Goal: Task Accomplishment & Management: Manage account settings

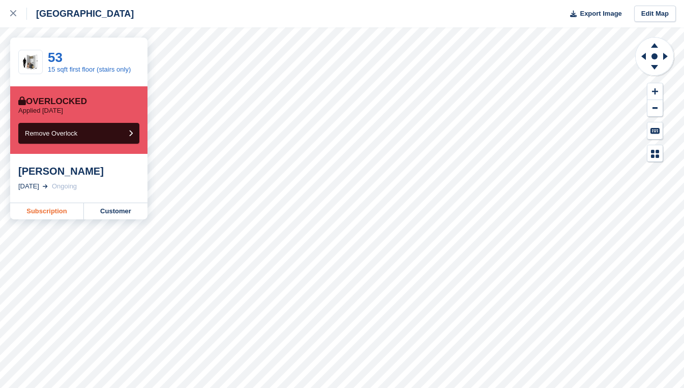
click at [54, 209] on link "Subscription" at bounding box center [47, 211] width 74 height 16
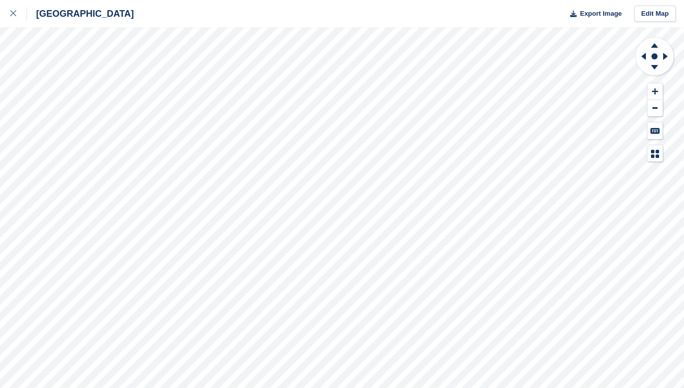
click at [113, 79] on div "Exeter Export Image Edit Map" at bounding box center [342, 194] width 684 height 388
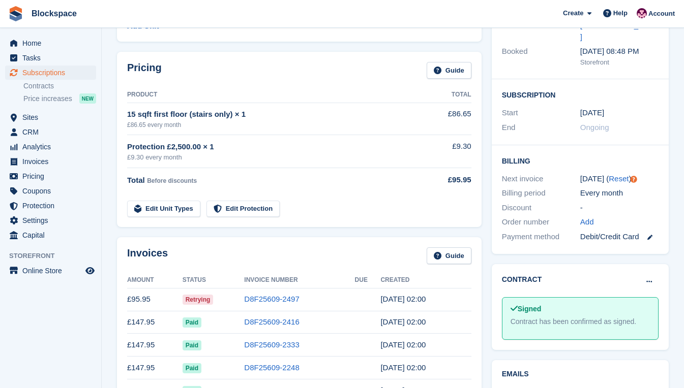
scroll to position [152, 0]
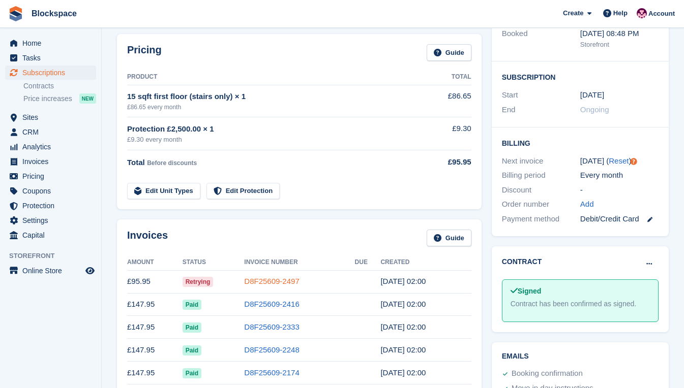
click at [278, 283] on link "D8F25609-2497" at bounding box center [271, 281] width 55 height 9
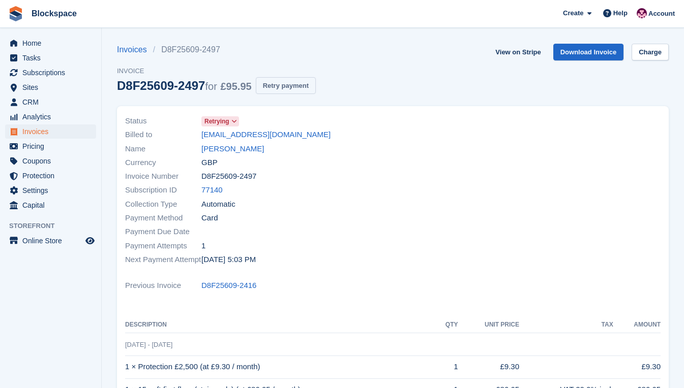
click at [282, 86] on button "Retry payment" at bounding box center [286, 85] width 60 height 17
click at [42, 45] on span "Home" at bounding box center [52, 43] width 61 height 14
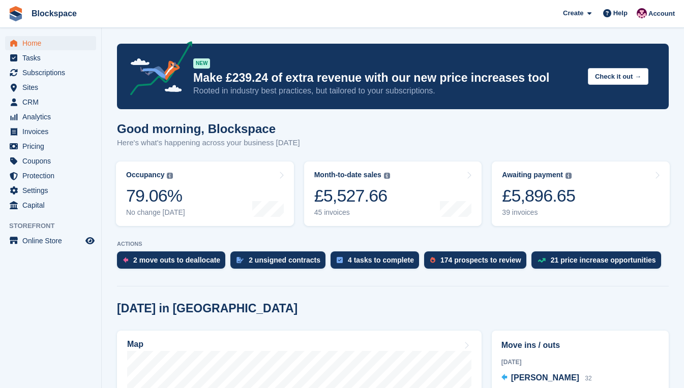
scroll to position [203, 0]
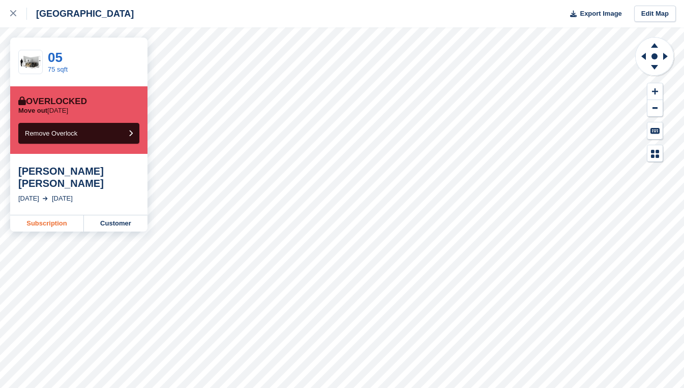
click at [46, 216] on link "Subscription" at bounding box center [47, 224] width 74 height 16
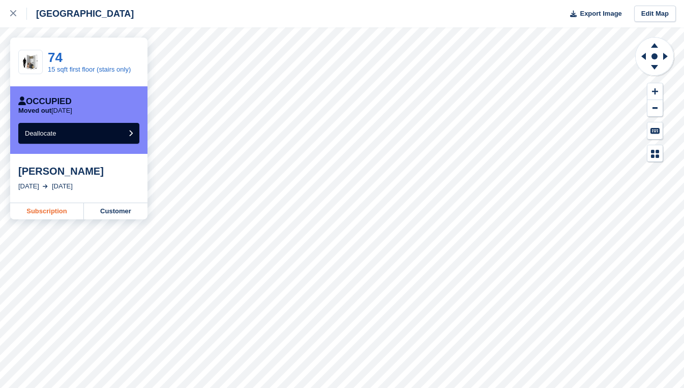
click at [62, 211] on link "Subscription" at bounding box center [47, 211] width 74 height 16
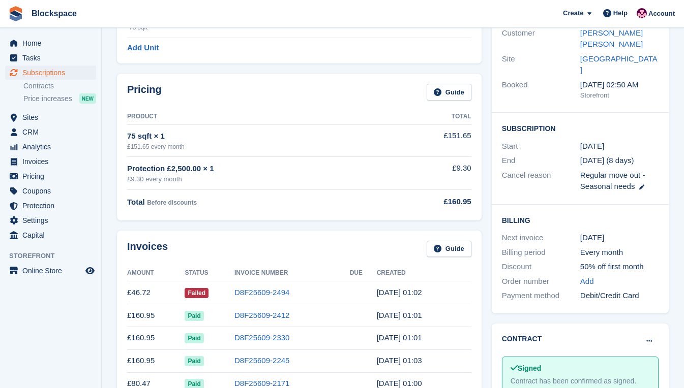
scroll to position [152, 0]
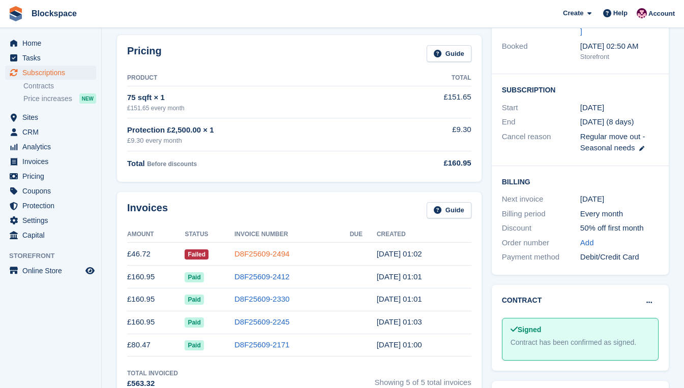
click at [273, 255] on link "D8F25609-2494" at bounding box center [261, 254] width 55 height 9
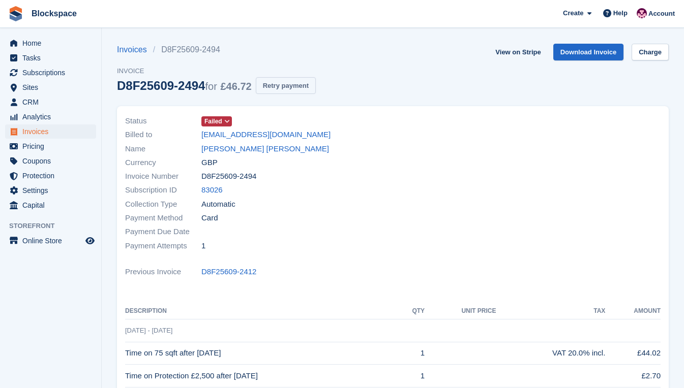
click at [275, 87] on button "Retry payment" at bounding box center [286, 85] width 60 height 17
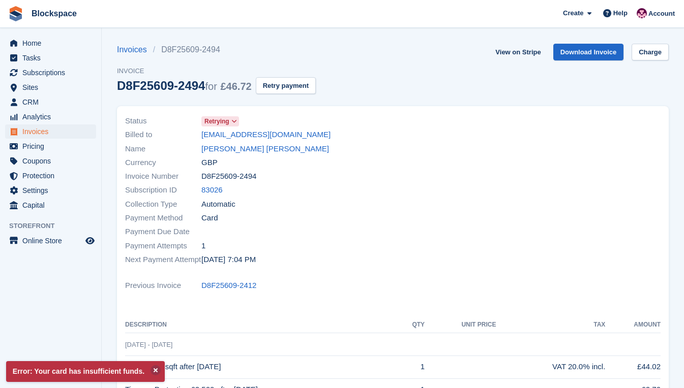
click at [500, 188] on div at bounding box center [530, 190] width 274 height 165
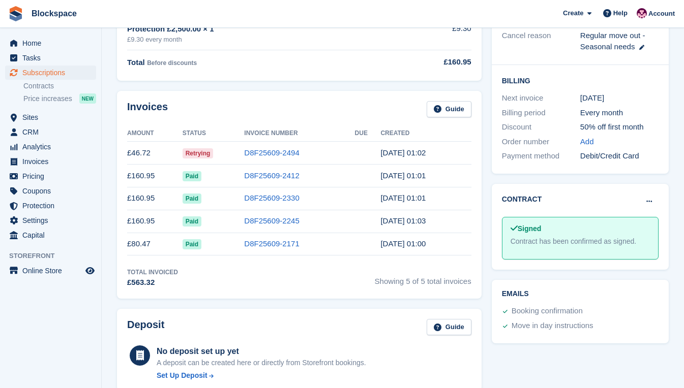
scroll to position [50, 0]
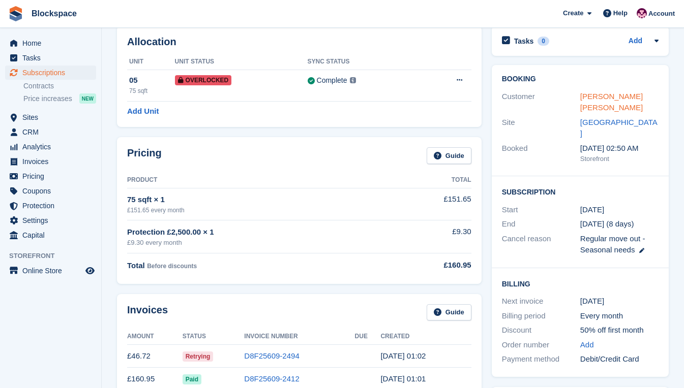
click at [600, 97] on link "[PERSON_NAME] [PERSON_NAME]" at bounding box center [611, 102] width 63 height 20
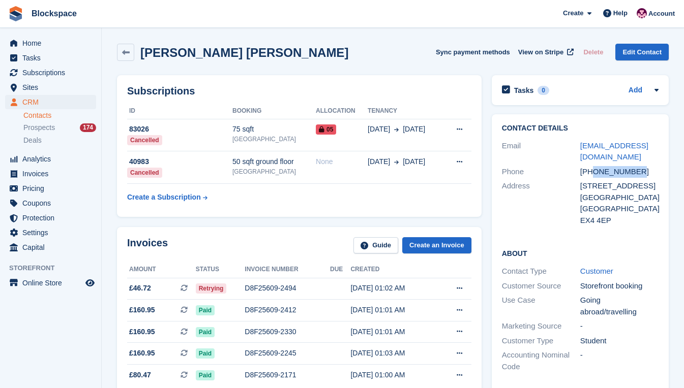
drag, startPoint x: 633, startPoint y: 169, endPoint x: 593, endPoint y: 168, distance: 40.2
click at [593, 168] on div "+447473284935" at bounding box center [619, 172] width 78 height 12
copy div "7473284935"
click at [576, 120] on div "Contact Details Email bryanleong838@gmail.com Phone +447473284935 Address Flat …" at bounding box center [580, 176] width 177 height 124
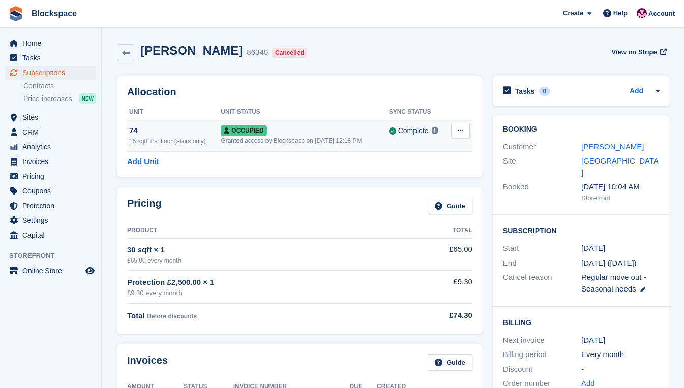
click at [462, 130] on button at bounding box center [460, 130] width 19 height 15
click at [422, 189] on p "Deallocate" at bounding box center [421, 185] width 88 height 13
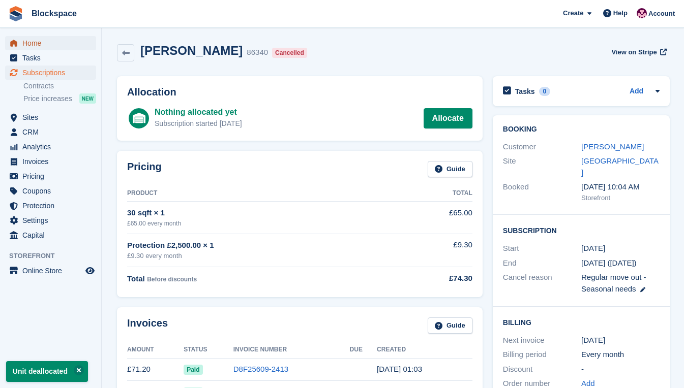
click at [32, 36] on span "Home" at bounding box center [52, 43] width 61 height 14
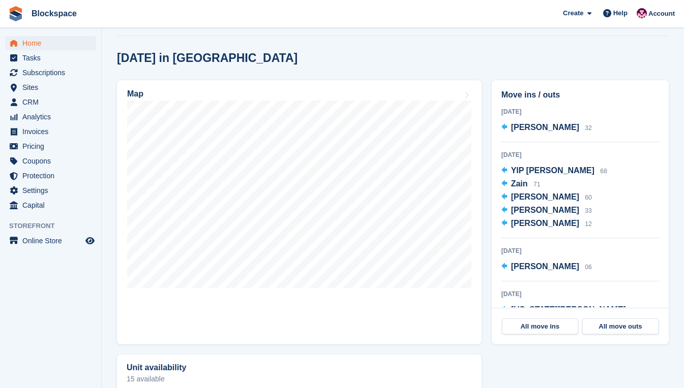
scroll to position [254, 0]
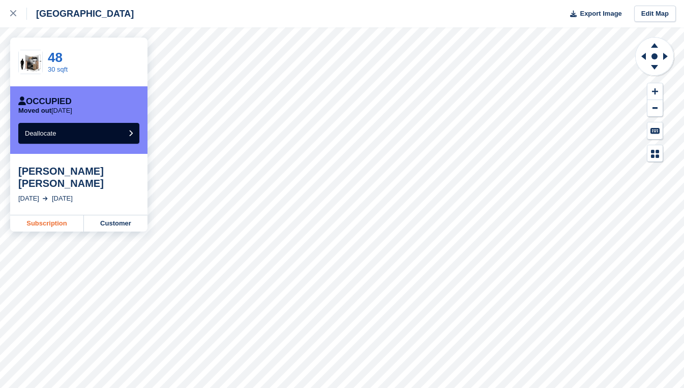
click at [48, 216] on link "Subscription" at bounding box center [47, 224] width 74 height 16
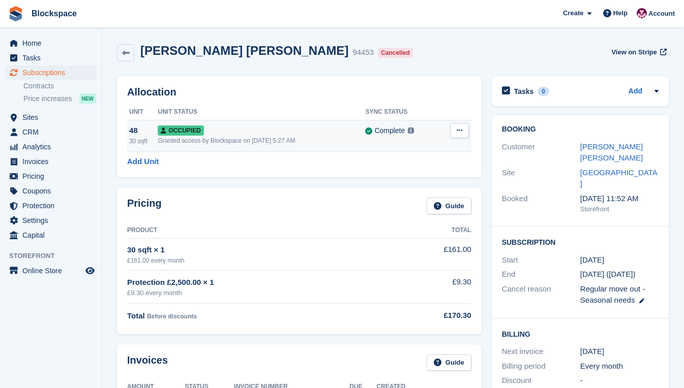
click at [455, 129] on button at bounding box center [459, 130] width 19 height 15
click at [414, 185] on p "Deallocate" at bounding box center [420, 185] width 88 height 13
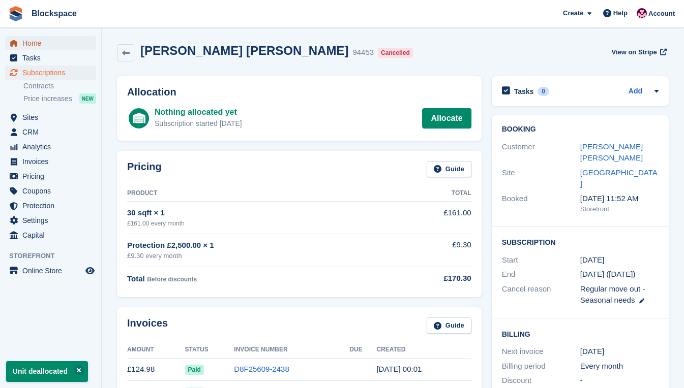
click at [36, 47] on span "Home" at bounding box center [52, 43] width 61 height 14
